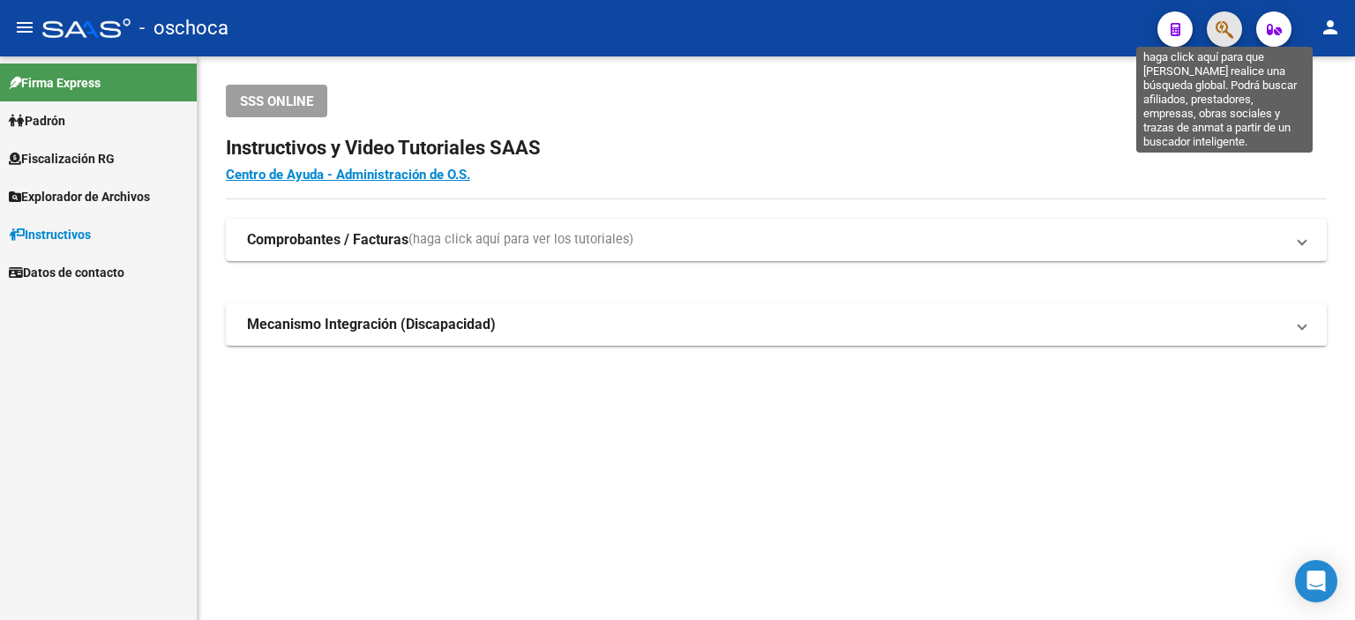
click at [1234, 24] on icon "button" at bounding box center [1225, 29] width 18 height 20
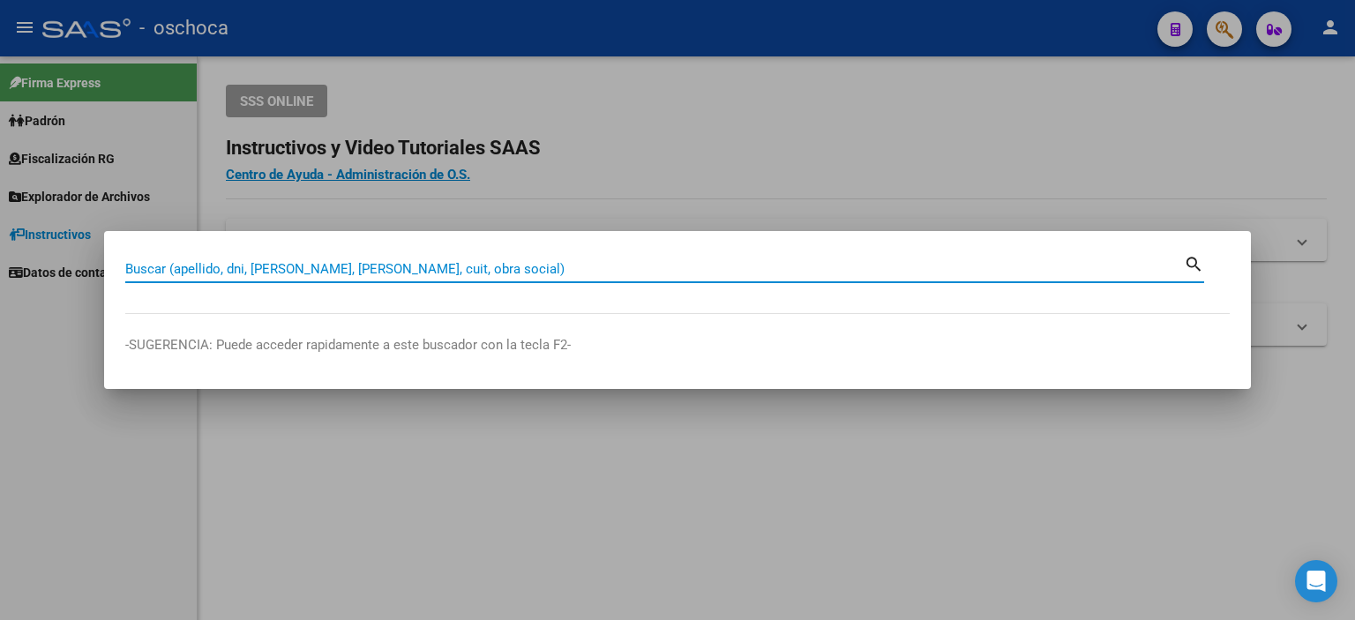
click at [161, 263] on input "Buscar (apellido, dni, [PERSON_NAME], [PERSON_NAME], cuit, obra social)" at bounding box center [654, 269] width 1059 height 16
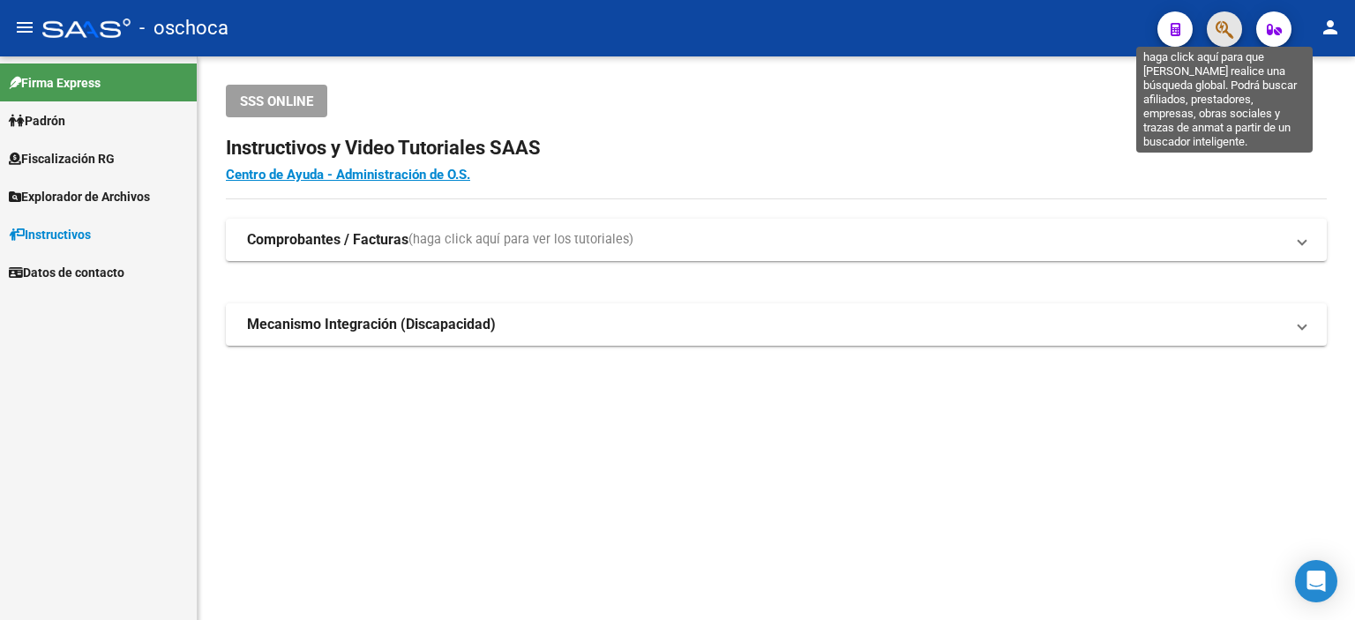
click at [1230, 24] on icon "button" at bounding box center [1225, 29] width 18 height 20
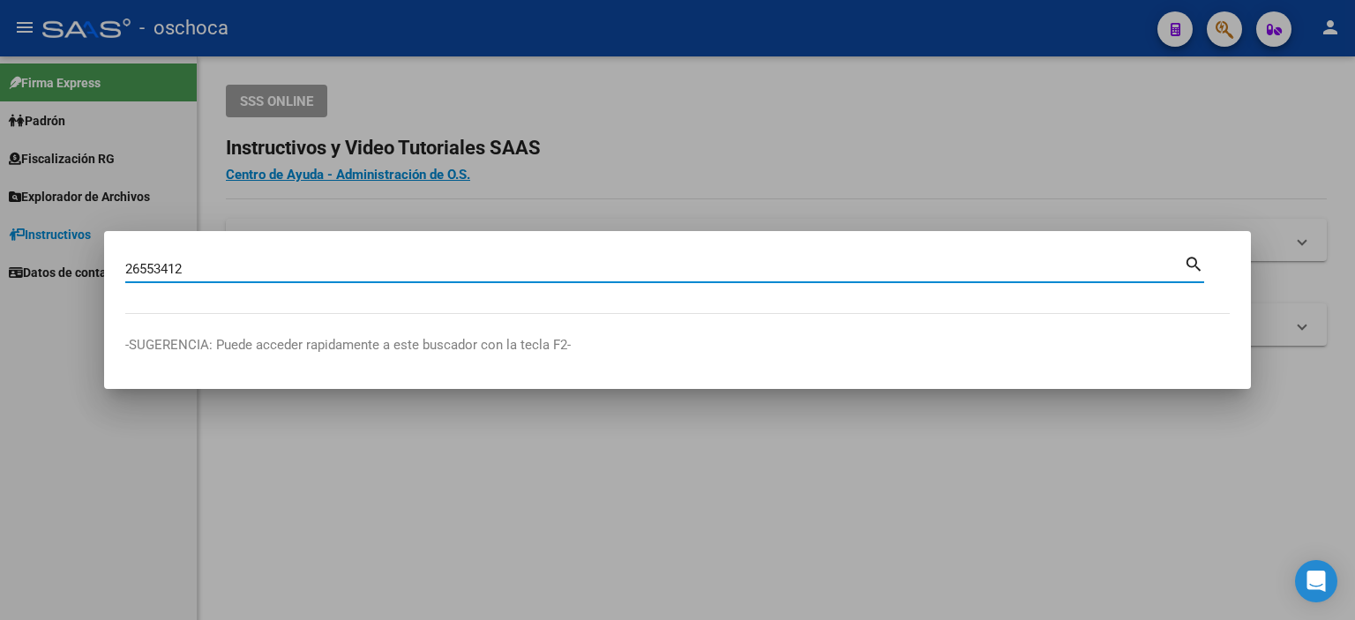
type input "26553412"
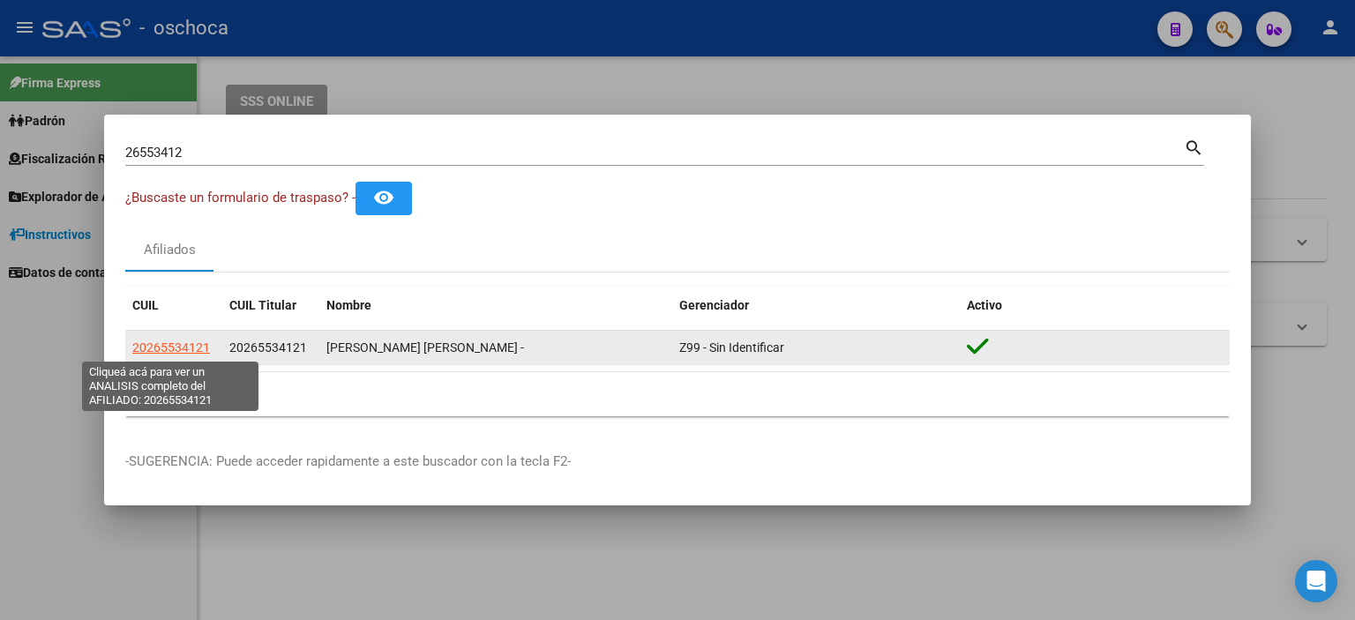
click at [180, 352] on span "20265534121" at bounding box center [171, 348] width 78 height 14
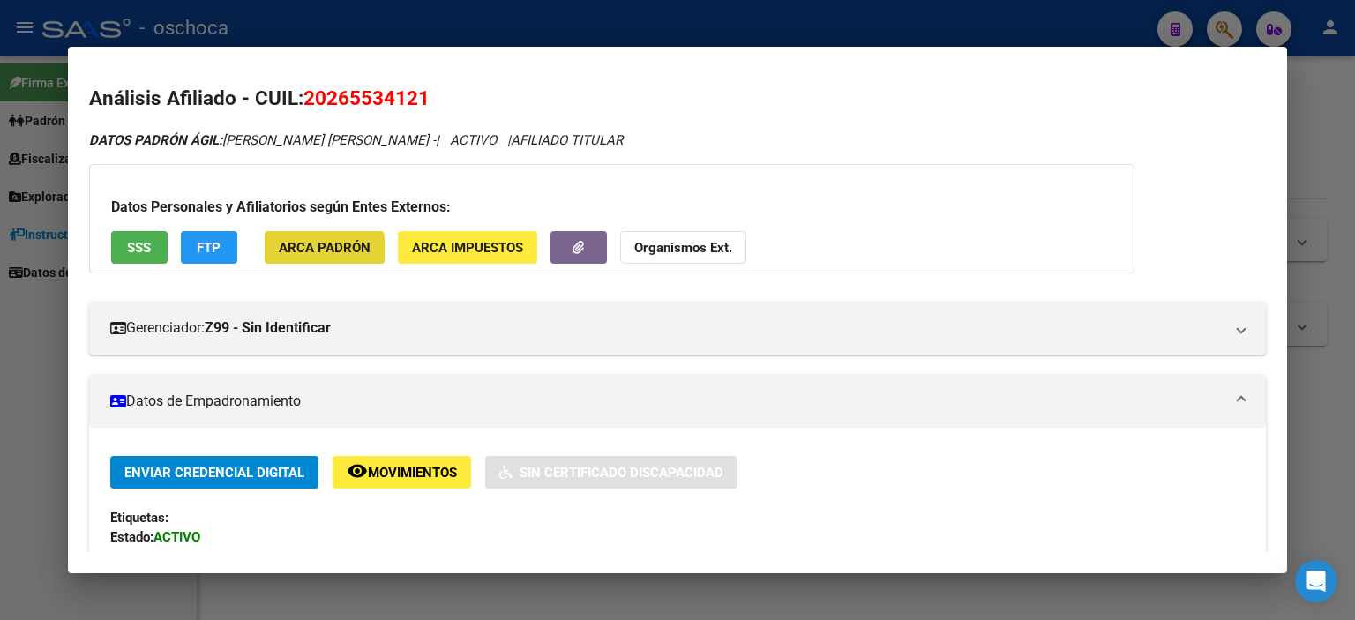
click at [303, 251] on span "ARCA Padrón" at bounding box center [325, 248] width 92 height 16
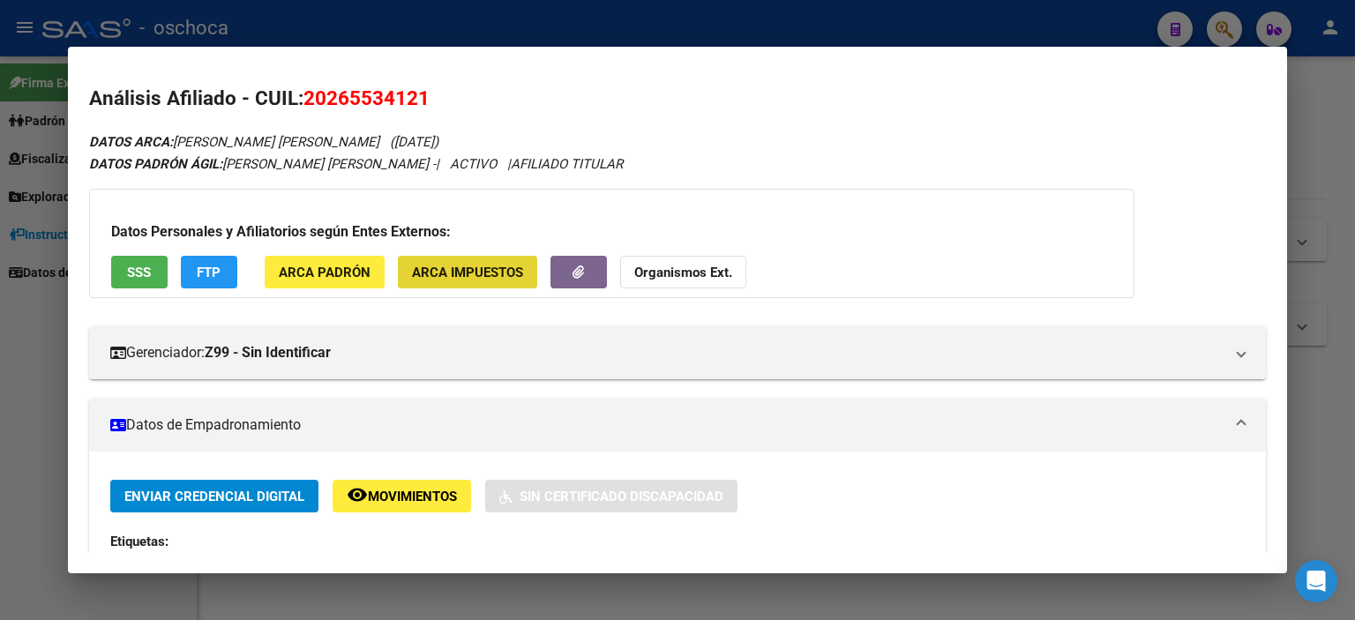
click at [484, 281] on button "ARCA Impuestos" at bounding box center [467, 272] width 139 height 33
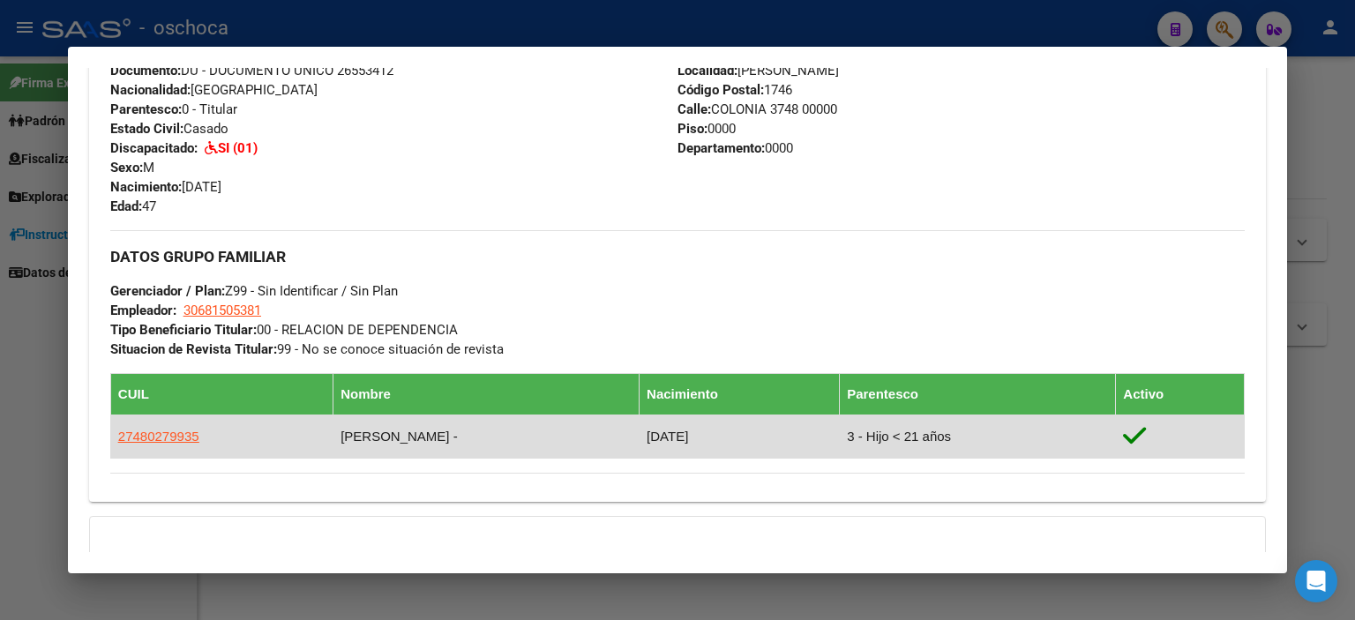
scroll to position [618, 0]
